Goal: Find specific page/section: Find specific page/section

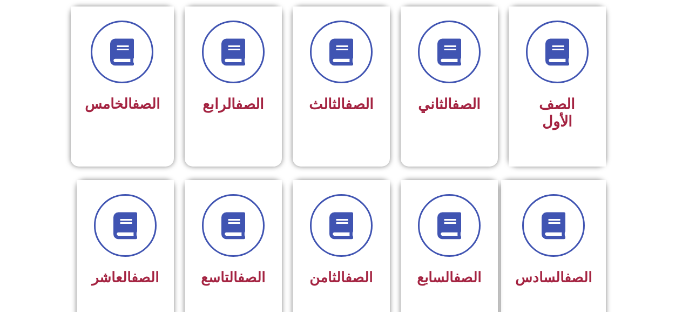
scroll to position [270, 0]
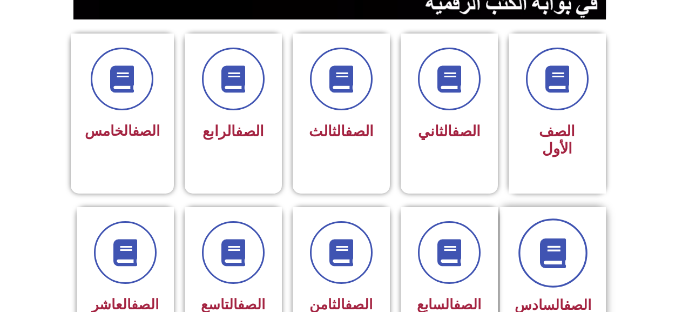
click at [585, 233] on span at bounding box center [553, 252] width 69 height 69
click at [560, 256] on span at bounding box center [553, 252] width 69 height 69
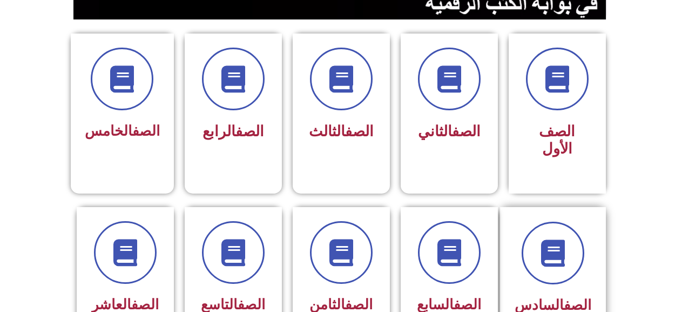
click at [565, 297] on link "الصف" at bounding box center [578, 305] width 28 height 16
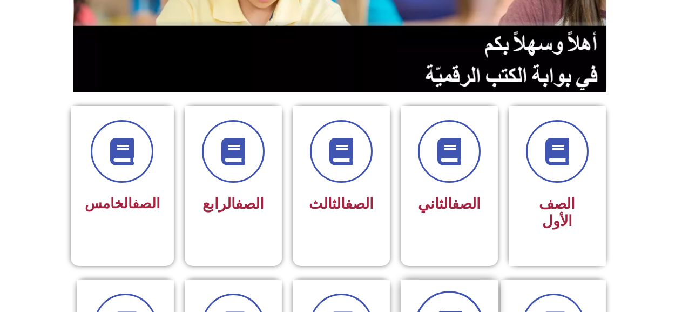
scroll to position [216, 0]
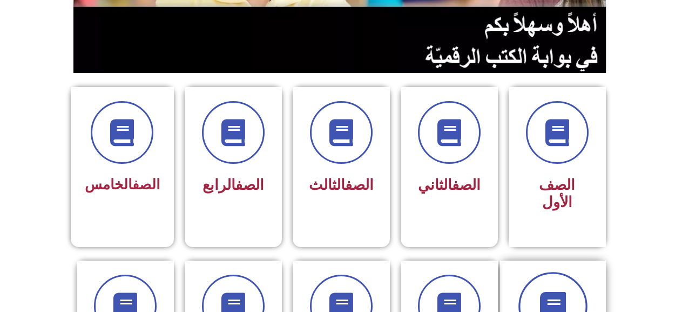
click at [547, 272] on span at bounding box center [553, 306] width 69 height 69
click at [550, 291] on icon at bounding box center [553, 306] width 30 height 30
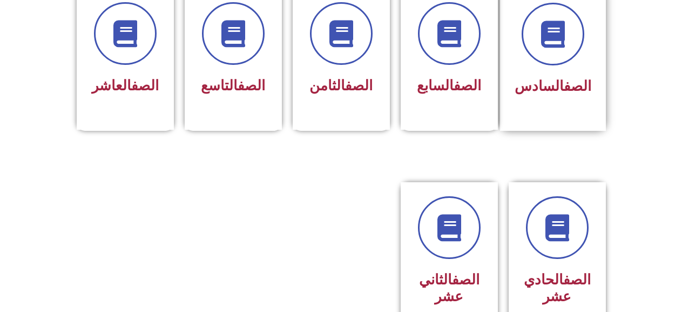
scroll to position [489, 0]
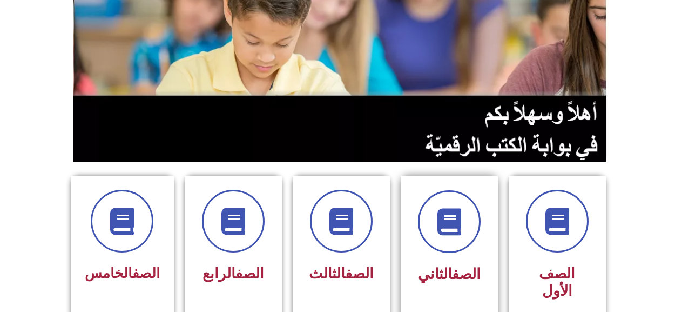
scroll to position [270, 0]
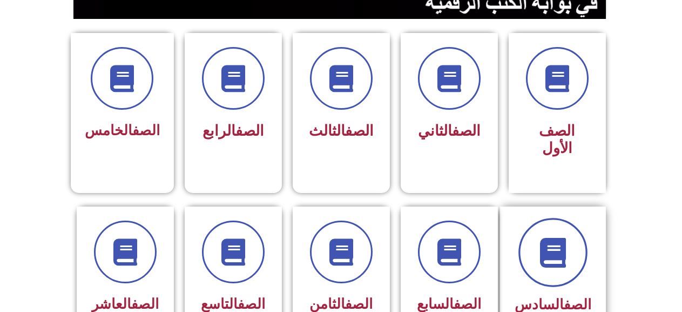
click at [537, 240] on span at bounding box center [553, 252] width 69 height 69
click at [568, 237] on icon at bounding box center [553, 252] width 30 height 30
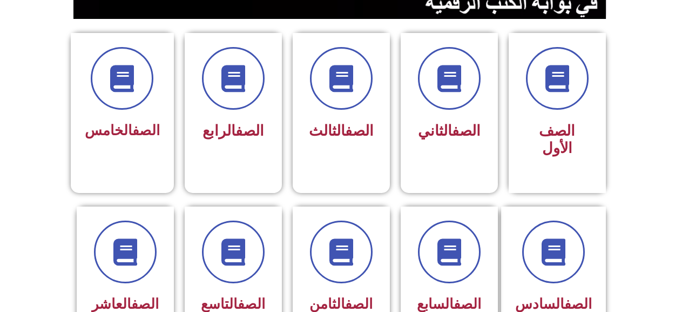
drag, startPoint x: 567, startPoint y: 238, endPoint x: 412, endPoint y: 14, distance: 273.1
